Goal: Find specific page/section: Find specific page/section

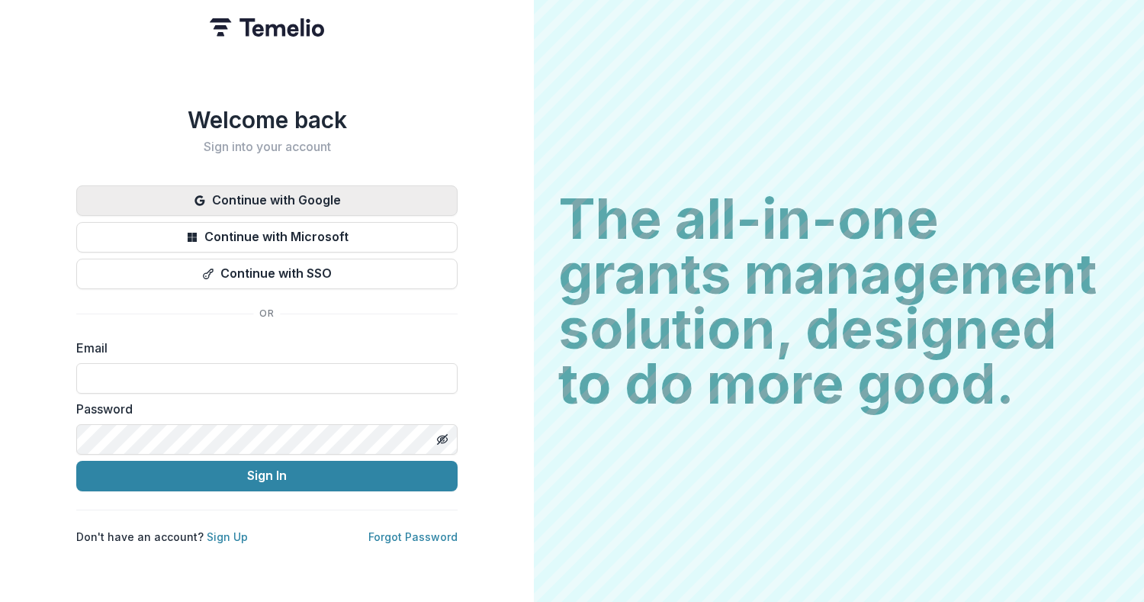
click at [401, 194] on button "Continue with Google" at bounding box center [266, 200] width 381 height 31
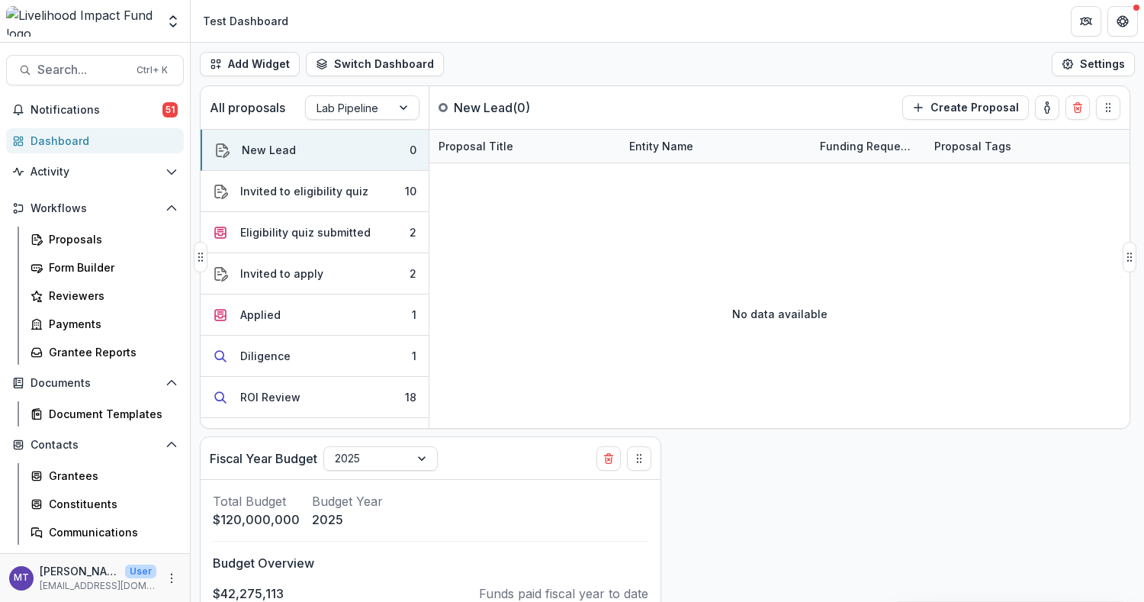
click at [530, 159] on div "Proposal Title" at bounding box center [524, 146] width 191 height 33
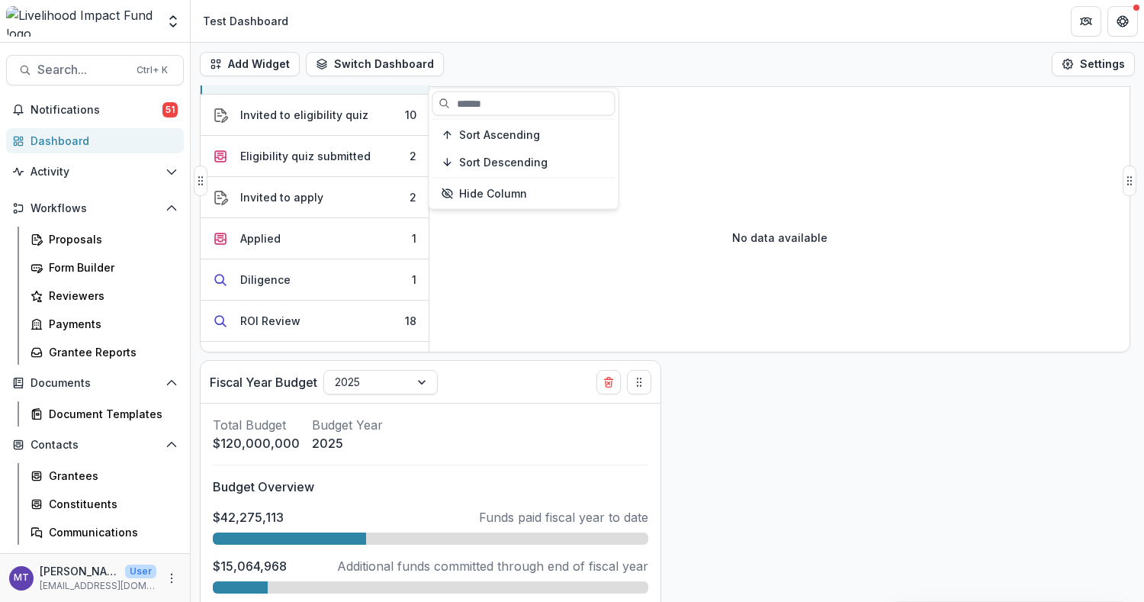
scroll to position [77, 0]
click at [622, 53] on div "Add Widget Switch Dashboard Test Dashboard General Dashboard Aude Dashboard New…" at bounding box center [667, 64] width 953 height 43
click at [52, 69] on span "Search..." at bounding box center [82, 70] width 90 height 14
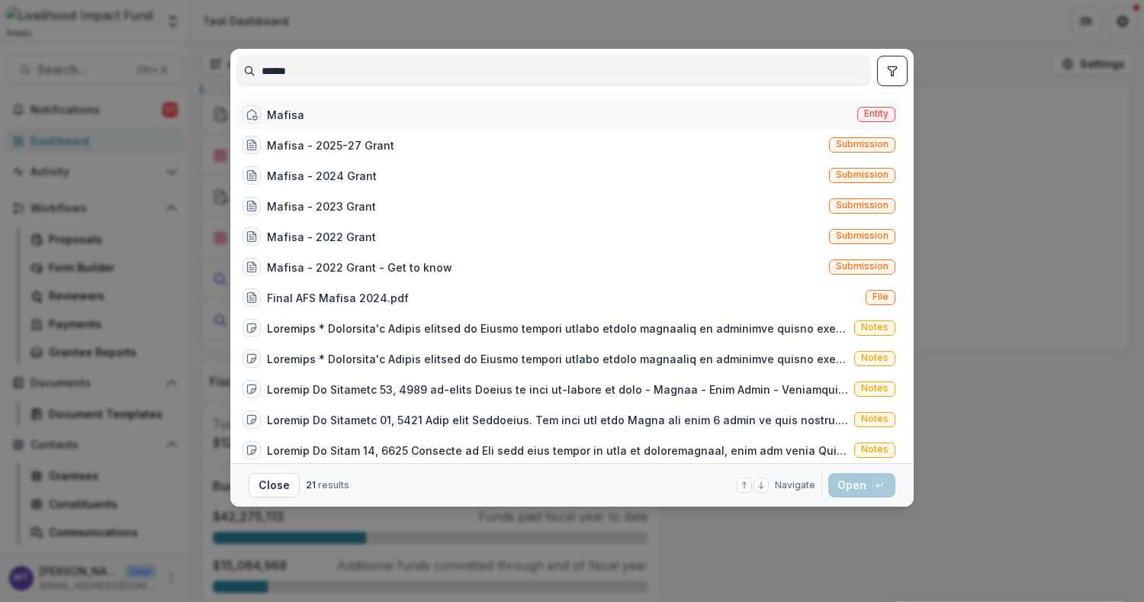
type input "******"
click at [400, 107] on div "Mafisa Entity" at bounding box center [568, 114] width 665 height 31
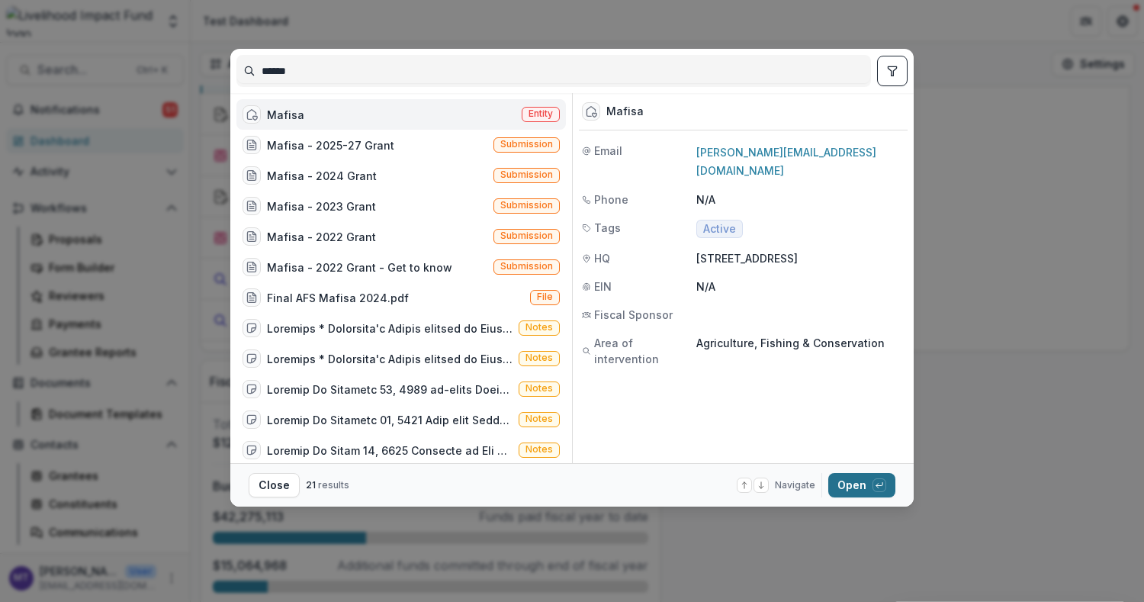
click at [860, 483] on button "Open with enter key" at bounding box center [861, 485] width 67 height 24
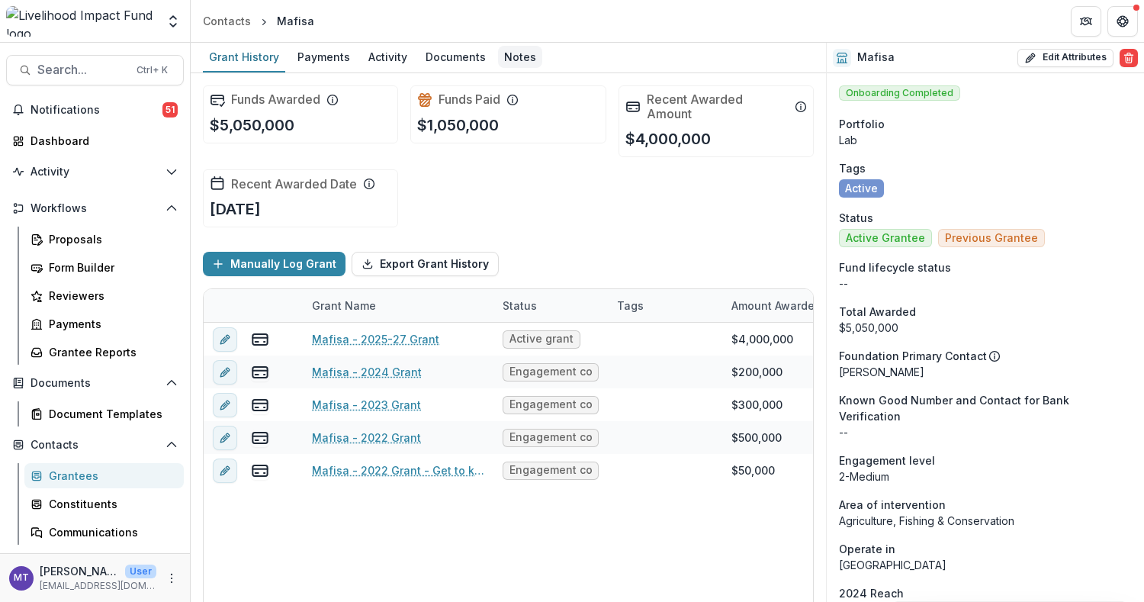
click at [513, 47] on div "Notes" at bounding box center [520, 57] width 44 height 22
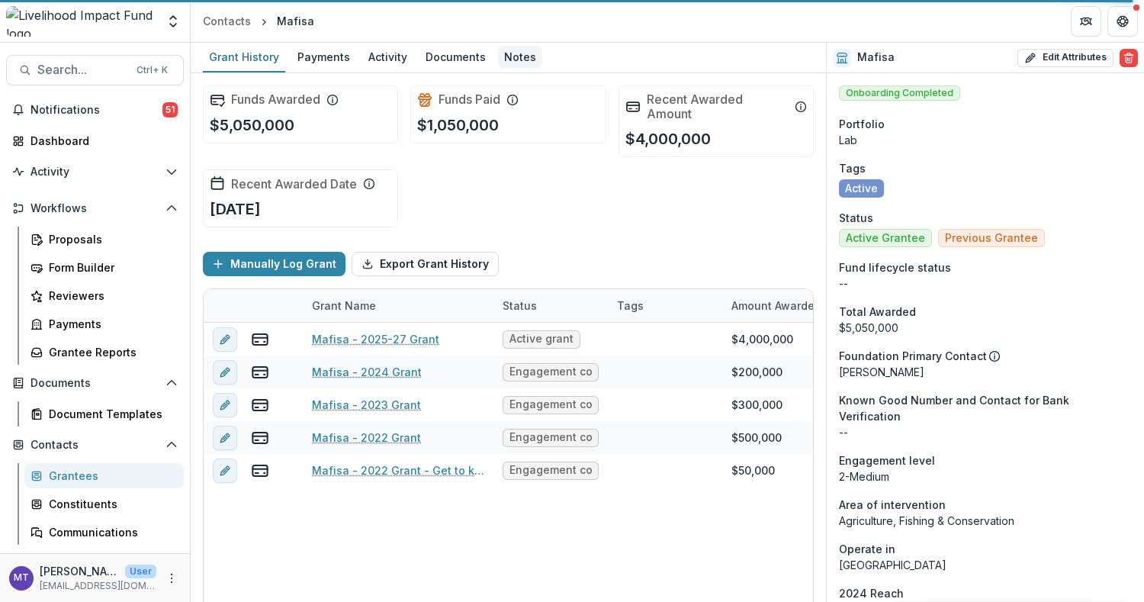
click at [506, 66] on div "Notes" at bounding box center [520, 57] width 44 height 22
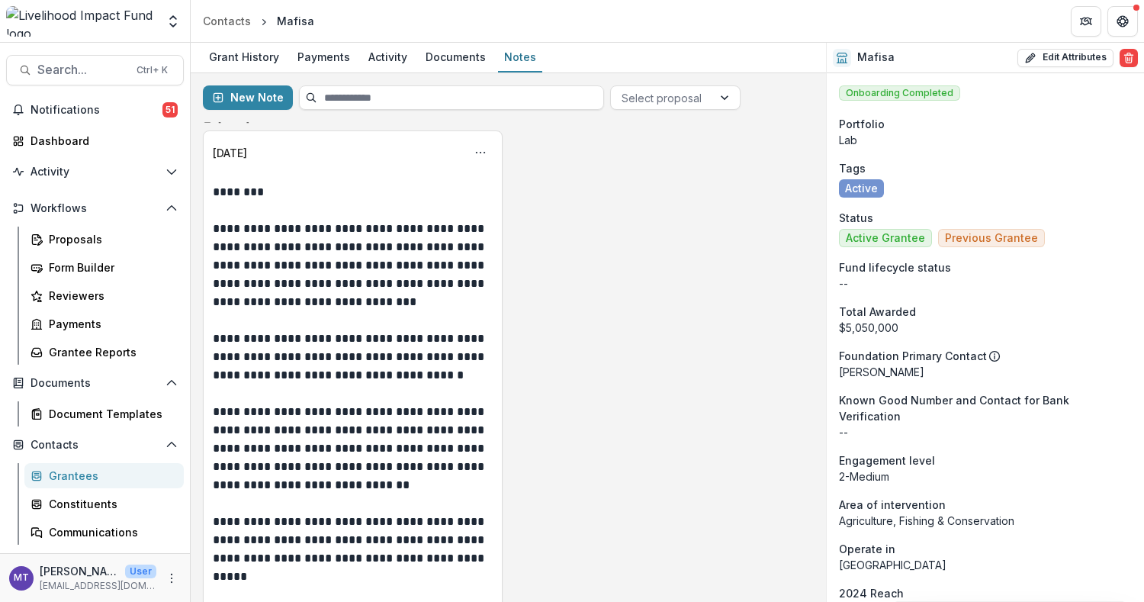
scroll to position [19, 0]
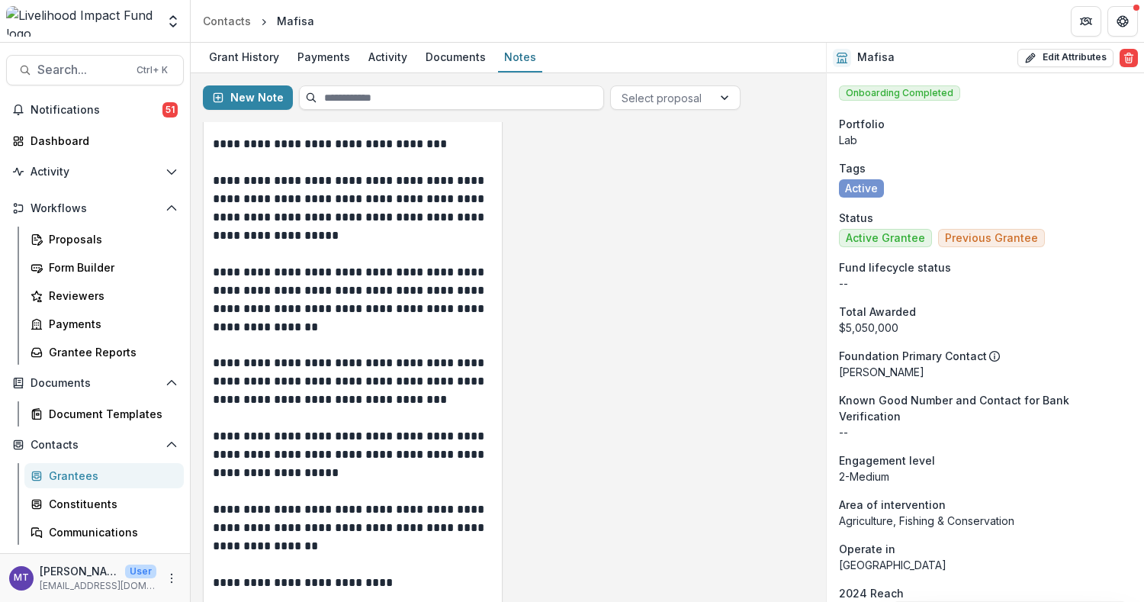
scroll to position [583, 0]
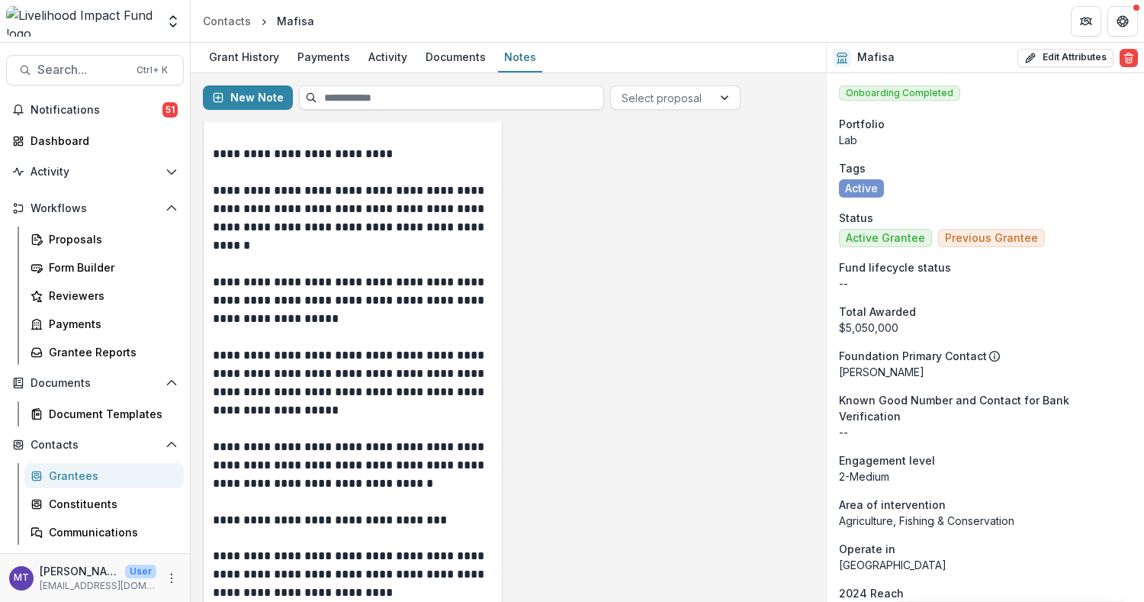
scroll to position [1005, 0]
